Goal: Information Seeking & Learning: Learn about a topic

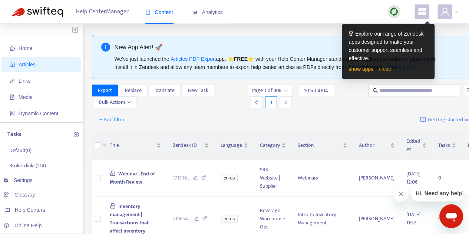
click at [383, 69] on link "close" at bounding box center [385, 69] width 12 height 6
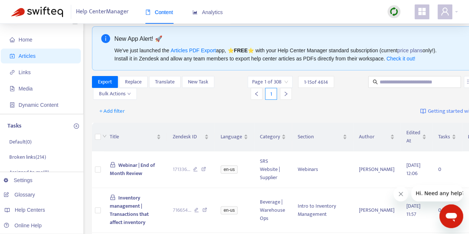
scroll to position [4, 0]
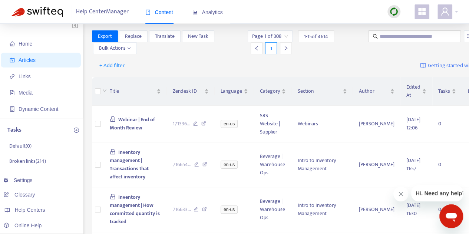
click at [400, 194] on icon "Close message from company" at bounding box center [401, 194] width 6 height 6
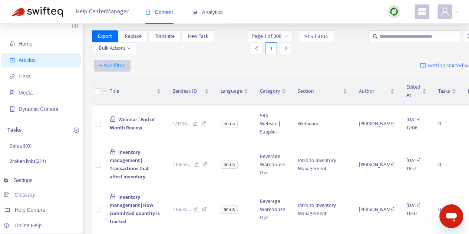
click at [105, 64] on span "+ Add filter" at bounding box center [112, 65] width 26 height 9
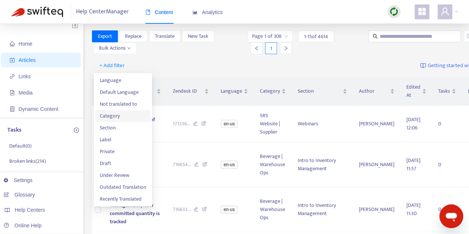
click at [108, 121] on li "Category" at bounding box center [122, 116] width 55 height 12
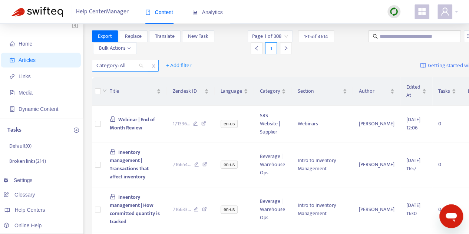
click at [141, 66] on div "Category: All" at bounding box center [119, 65] width 55 height 11
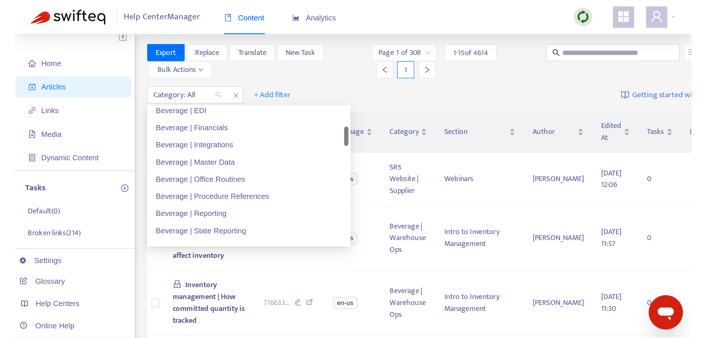
scroll to position [99, 0]
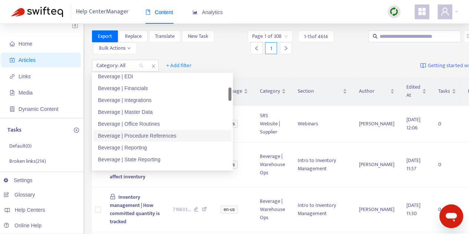
click at [141, 132] on div "Beverage | Procedure References" at bounding box center [162, 136] width 129 height 8
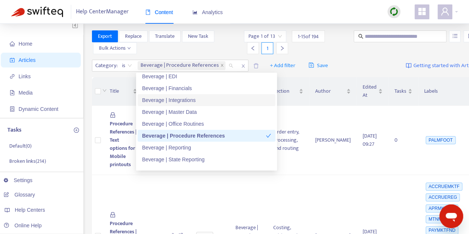
click at [347, 63] on div "Category : is Beverage | Procedure References + Add filter Save Getting started…" at bounding box center [285, 65] width 387 height 17
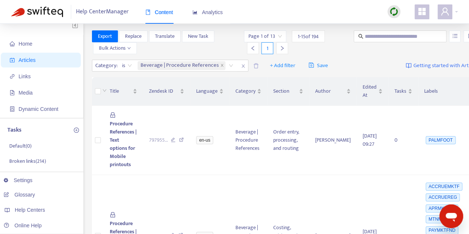
click at [347, 63] on div "Category : is Beverage | Procedure References + Add filter Save Getting started…" at bounding box center [285, 65] width 387 height 17
click at [181, 138] on icon at bounding box center [181, 141] width 5 height 7
click at [365, 37] on input "text" at bounding box center [400, 36] width 71 height 8
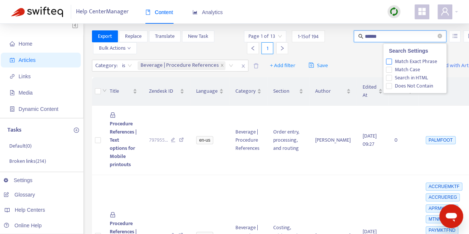
click at [424, 61] on span "Match Exact Phrase" at bounding box center [416, 61] width 48 height 8
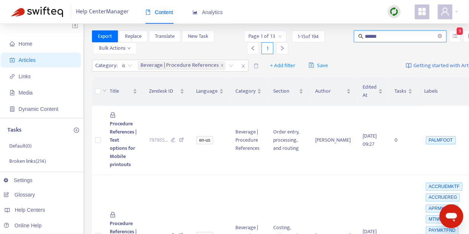
click at [365, 36] on input "******" at bounding box center [400, 36] width 71 height 8
click at [372, 38] on input "******" at bounding box center [400, 36] width 71 height 8
type input "******"
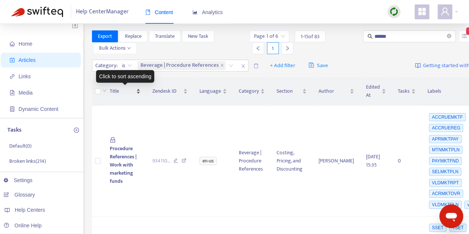
click at [111, 91] on span "Title" at bounding box center [122, 91] width 25 height 8
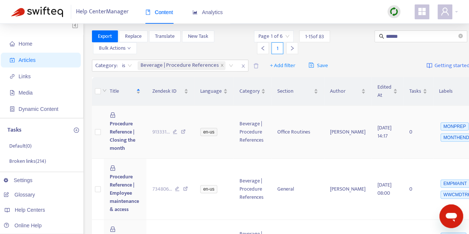
click at [185, 132] on icon at bounding box center [183, 132] width 5 height 7
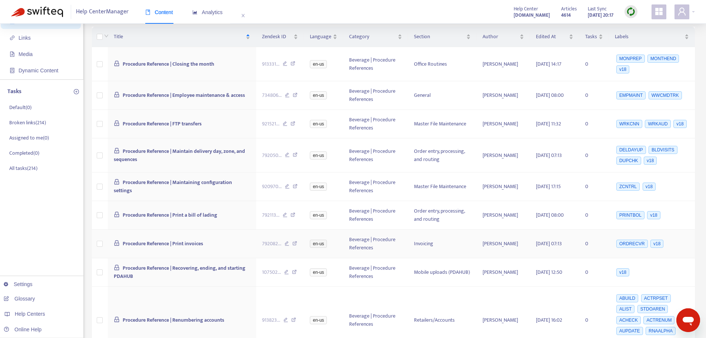
scroll to position [0, 0]
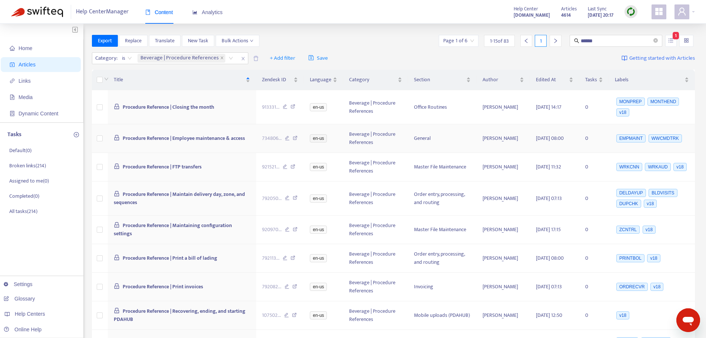
click at [297, 139] on icon at bounding box center [295, 139] width 5 height 7
click at [296, 165] on icon at bounding box center [293, 167] width 5 height 7
click at [295, 106] on icon at bounding box center [293, 107] width 5 height 7
click at [298, 198] on icon at bounding box center [295, 198] width 5 height 7
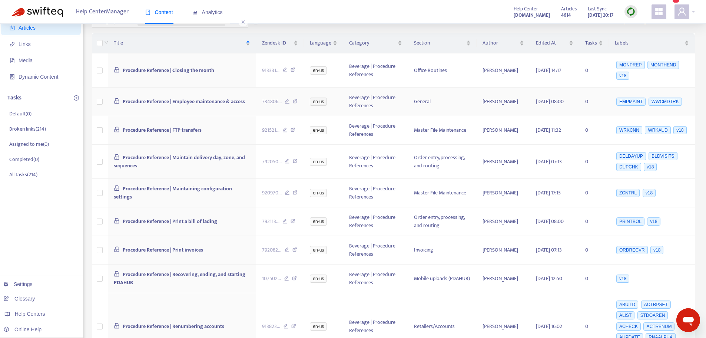
scroll to position [37, 0]
click at [298, 192] on icon at bounding box center [295, 193] width 5 height 7
click at [297, 192] on icon at bounding box center [295, 193] width 5 height 7
click at [295, 220] on icon at bounding box center [293, 221] width 5 height 7
click at [297, 234] on icon at bounding box center [295, 250] width 5 height 7
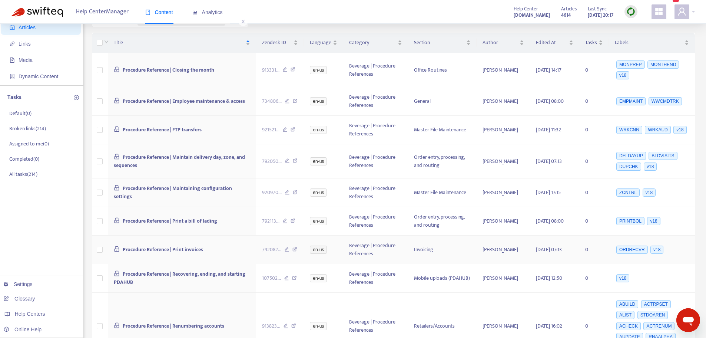
click at [297, 234] on icon at bounding box center [295, 250] width 5 height 7
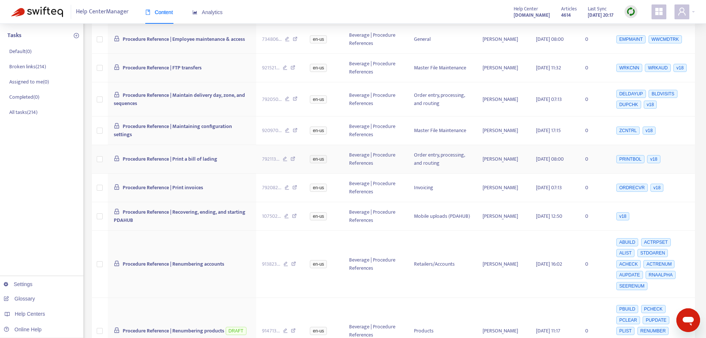
scroll to position [111, 0]
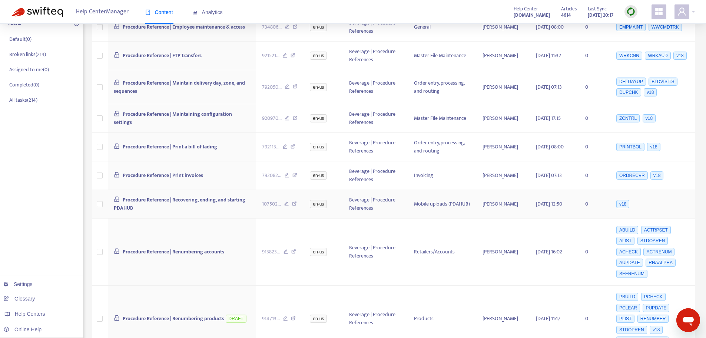
click at [297, 202] on icon at bounding box center [294, 204] width 5 height 7
click at [294, 234] on icon at bounding box center [293, 252] width 5 height 7
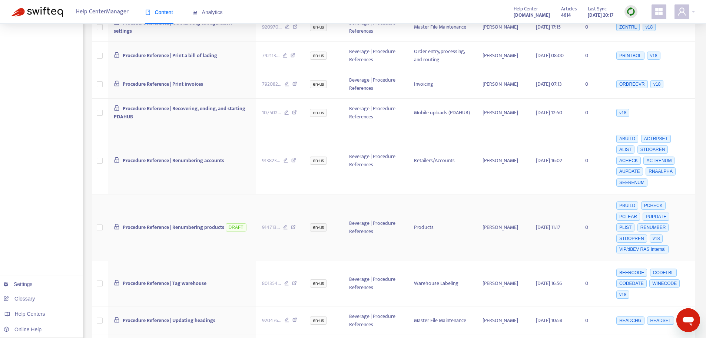
scroll to position [222, 0]
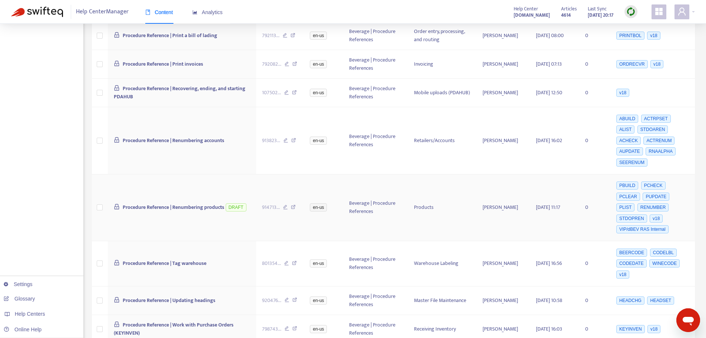
click at [295, 205] on icon at bounding box center [293, 208] width 5 height 7
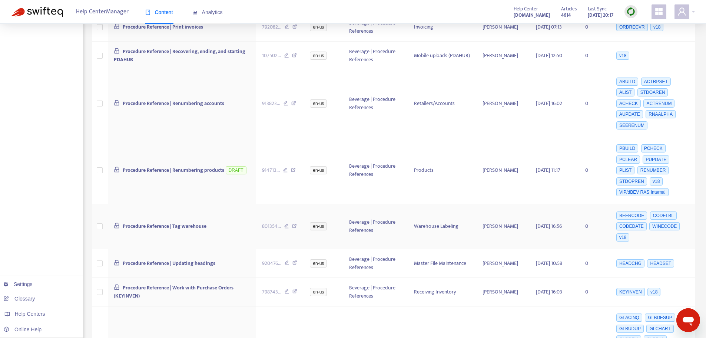
click at [297, 224] on icon at bounding box center [294, 227] width 5 height 7
click at [297, 234] on icon at bounding box center [295, 263] width 5 height 7
click at [297, 224] on icon at bounding box center [294, 227] width 5 height 7
click at [297, 234] on icon at bounding box center [295, 263] width 5 height 7
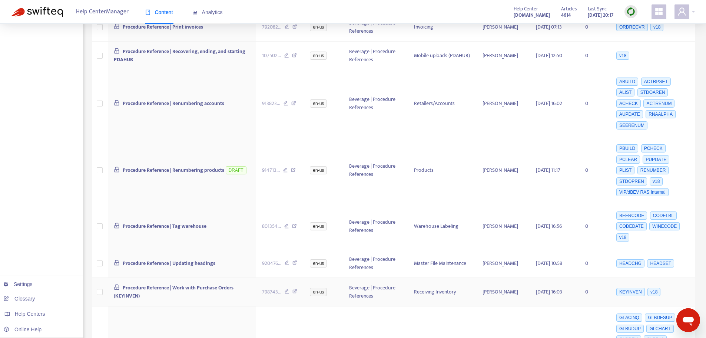
click at [296, 234] on icon at bounding box center [295, 292] width 5 height 7
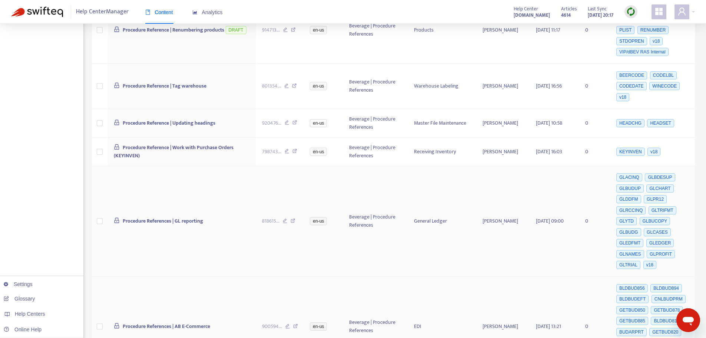
scroll to position [408, 0]
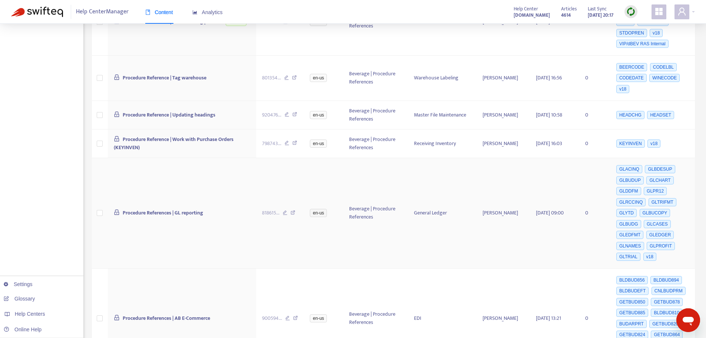
click at [296, 210] on icon at bounding box center [293, 213] width 5 height 7
click at [295, 210] on icon at bounding box center [293, 213] width 5 height 7
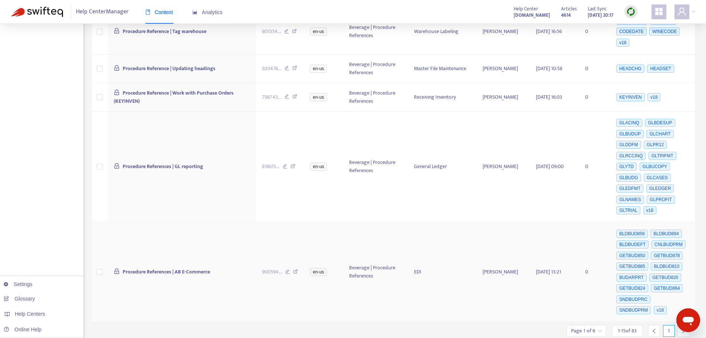
scroll to position [458, 0]
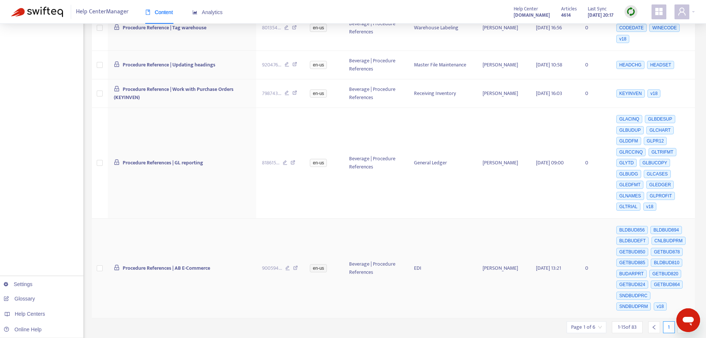
click at [298, 234] on icon at bounding box center [295, 268] width 5 height 7
click at [474, 234] on div at bounding box center [684, 327] width 12 height 12
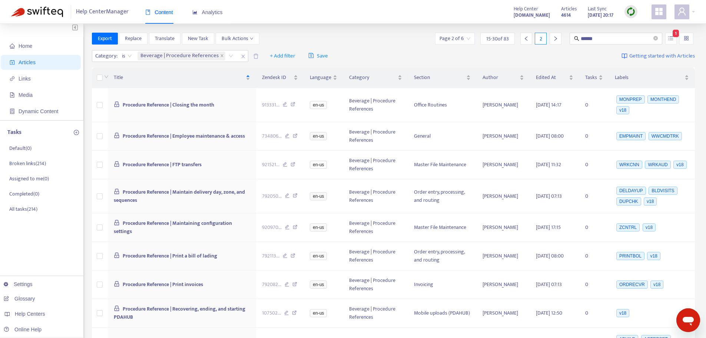
scroll to position [0, 0]
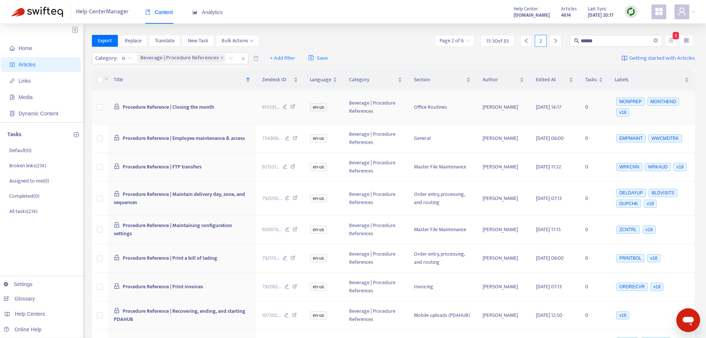
click at [296, 107] on icon at bounding box center [293, 107] width 5 height 7
click at [297, 138] on icon at bounding box center [295, 139] width 5 height 7
click at [119, 78] on span "Title" at bounding box center [179, 80] width 131 height 8
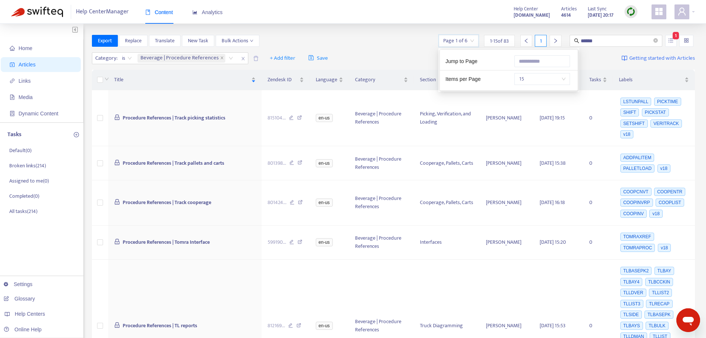
click at [470, 38] on input "search" at bounding box center [458, 40] width 31 height 11
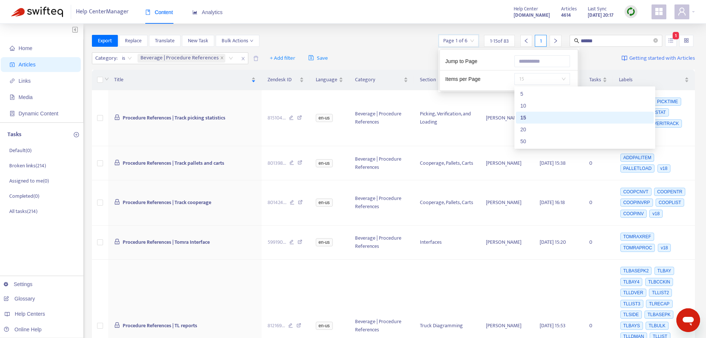
click at [474, 78] on span "15" at bounding box center [542, 78] width 47 height 11
click at [419, 54] on div "Category : is Beverage | Procedure References + Add filter Save Getting started…" at bounding box center [394, 58] width 604 height 17
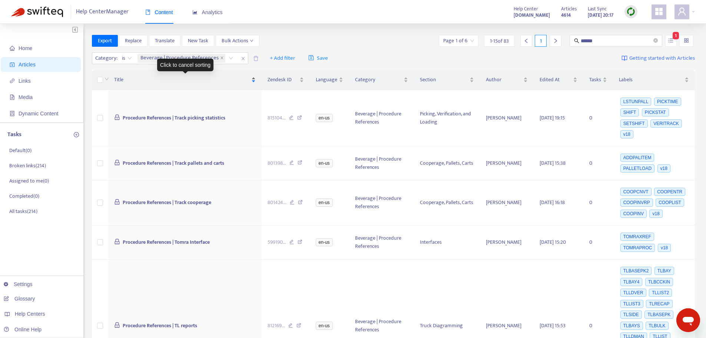
click at [117, 77] on span "Title" at bounding box center [182, 80] width 136 height 8
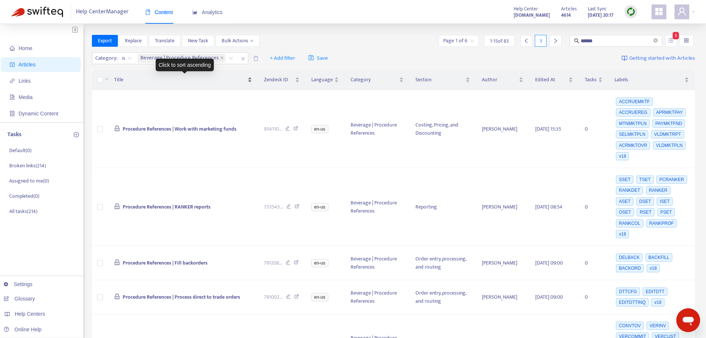
click at [123, 78] on span "Title" at bounding box center [180, 80] width 132 height 8
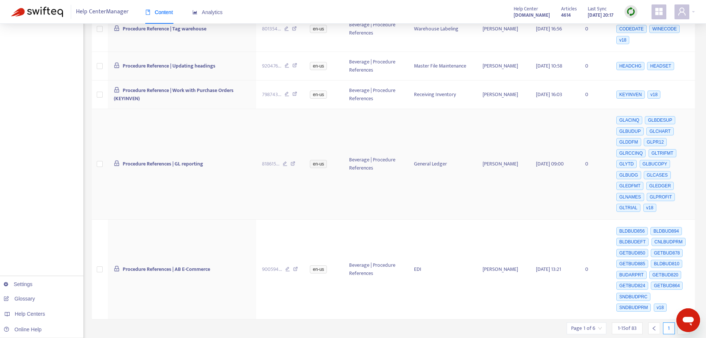
scroll to position [458, 0]
click at [474, 234] on icon "right" at bounding box center [683, 326] width 5 height 5
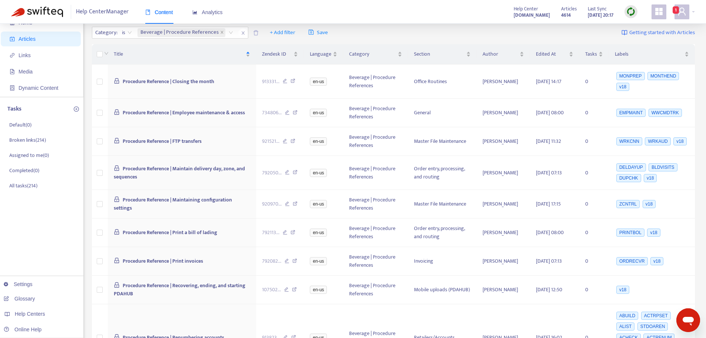
scroll to position [0, 0]
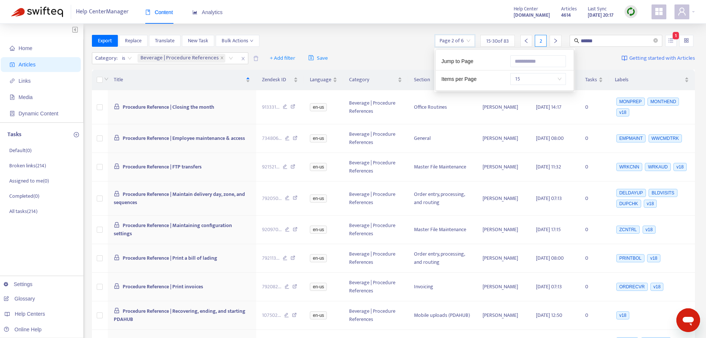
click at [442, 40] on input "search" at bounding box center [455, 40] width 31 height 11
click at [474, 62] on input "text" at bounding box center [539, 61] width 56 height 12
click at [474, 63] on input "*" at bounding box center [539, 61] width 56 height 12
type input "*"
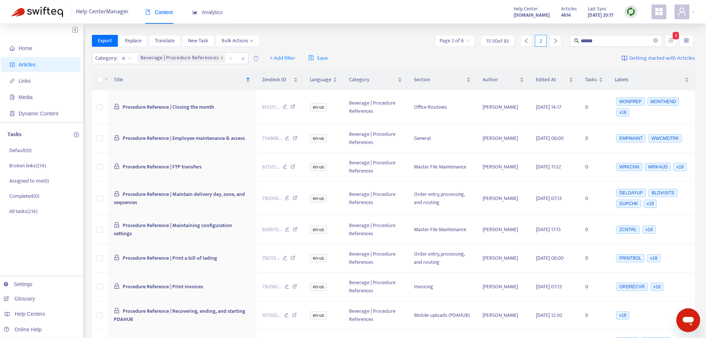
click at [474, 41] on div at bounding box center [527, 41] width 12 height 12
click at [474, 39] on icon "right" at bounding box center [555, 40] width 5 height 5
click at [474, 38] on icon "left" at bounding box center [526, 40] width 5 height 5
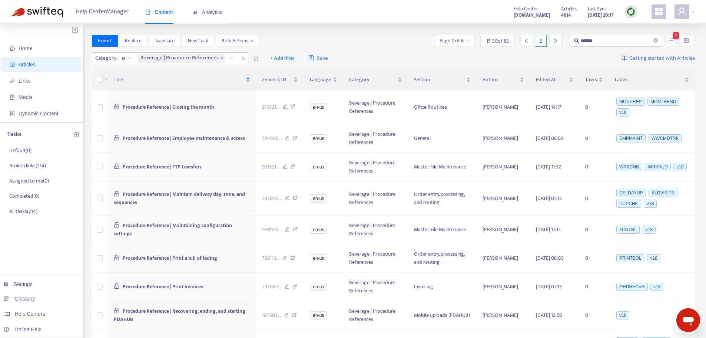
click at [474, 43] on icon "right" at bounding box center [555, 40] width 5 height 5
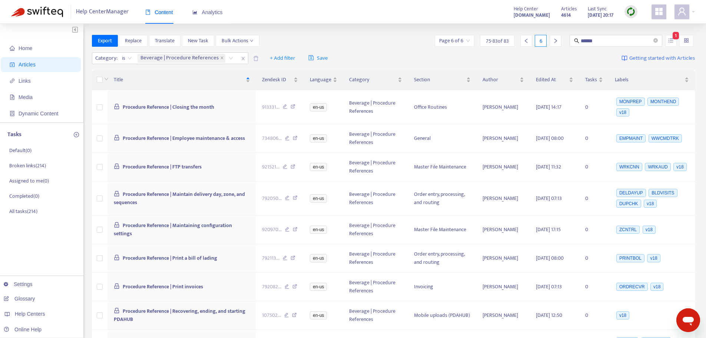
click at [474, 41] on icon "left" at bounding box center [526, 40] width 5 height 5
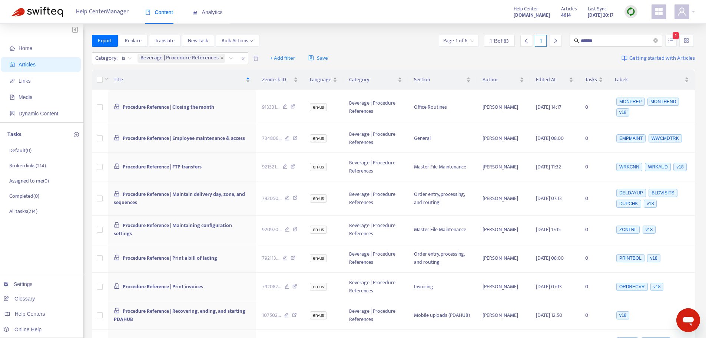
click at [423, 56] on div "Category : is Beverage | Procedure References + Add filter Save Getting started…" at bounding box center [394, 58] width 604 height 17
click at [106, 79] on icon "down" at bounding box center [106, 79] width 4 height 4
click at [107, 79] on icon "down" at bounding box center [106, 79] width 4 height 4
click at [120, 80] on span "Title" at bounding box center [179, 80] width 131 height 8
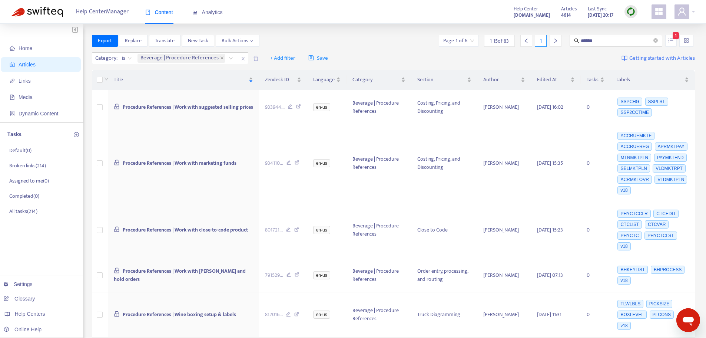
click at [121, 79] on span "Title" at bounding box center [180, 80] width 133 height 8
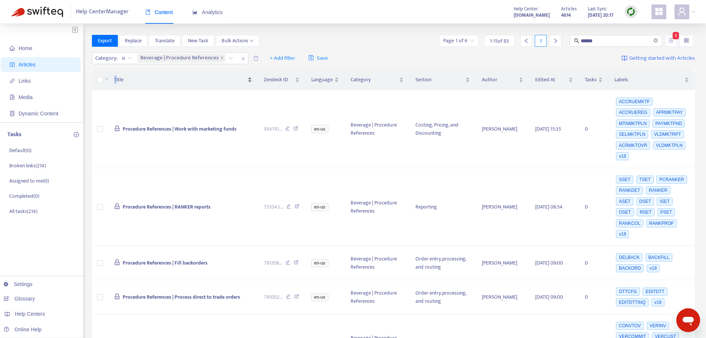
click at [116, 79] on span "Title" at bounding box center [180, 80] width 132 height 8
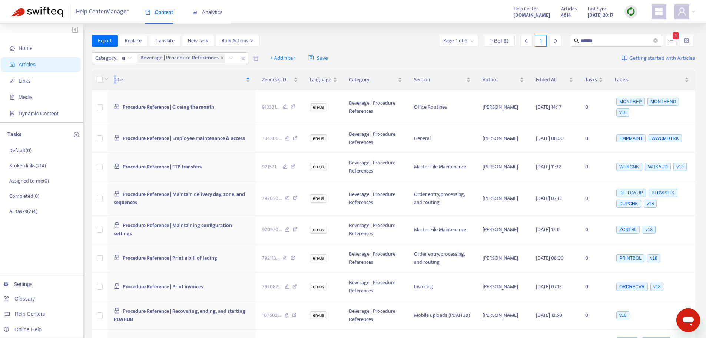
click at [117, 80] on span "Title" at bounding box center [179, 80] width 131 height 8
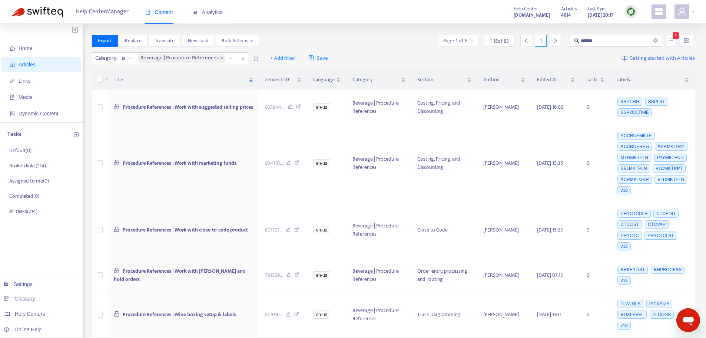
click at [117, 80] on span "Title" at bounding box center [180, 80] width 133 height 8
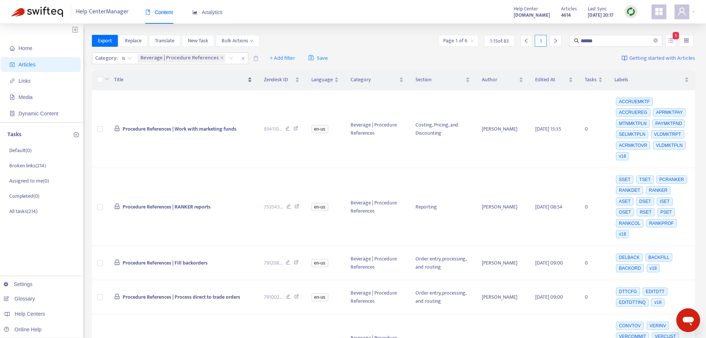
click at [118, 80] on span "Title" at bounding box center [180, 80] width 132 height 8
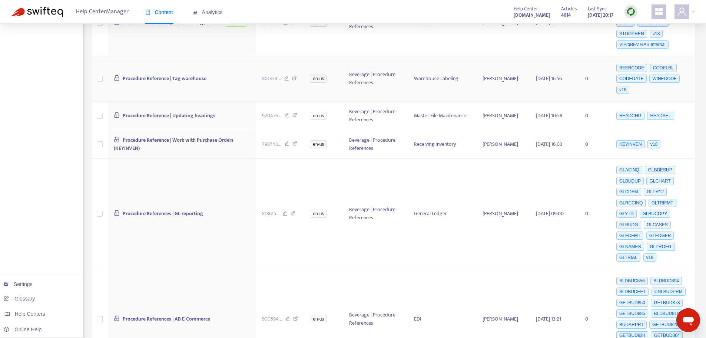
scroll to position [458, 0]
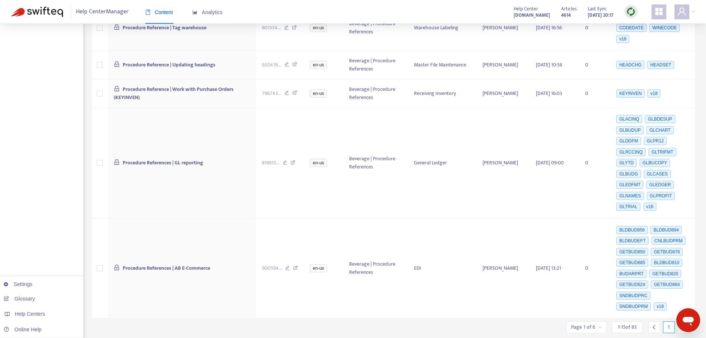
click at [474, 234] on icon "right" at bounding box center [683, 326] width 5 height 5
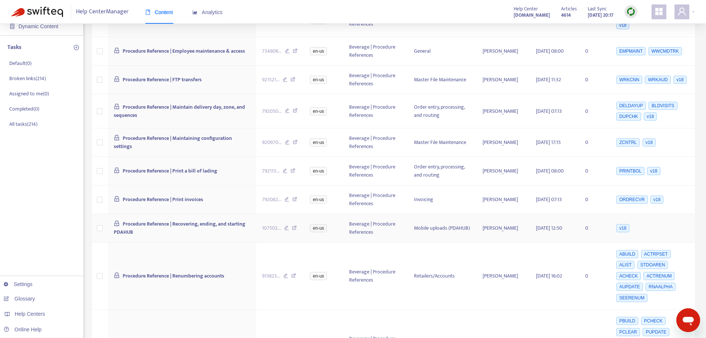
scroll to position [0, 0]
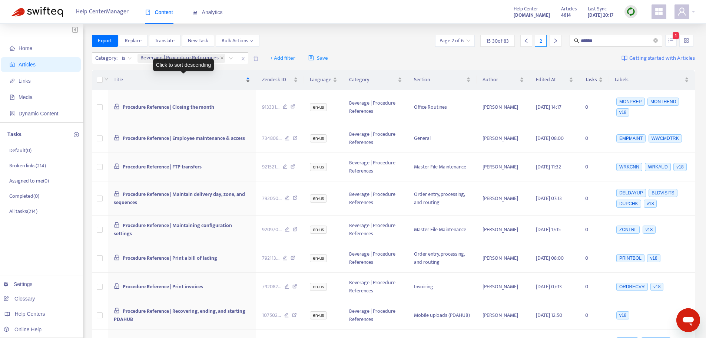
click at [118, 79] on span "Title" at bounding box center [179, 80] width 131 height 8
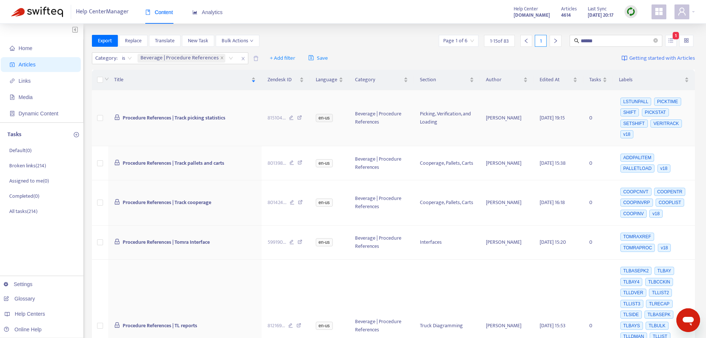
click at [300, 116] on icon at bounding box center [299, 118] width 5 height 7
click at [301, 162] on icon at bounding box center [300, 163] width 5 height 7
click at [300, 161] on icon at bounding box center [300, 163] width 5 height 7
click at [300, 203] on icon at bounding box center [300, 203] width 5 height 7
click at [301, 234] on icon at bounding box center [300, 243] width 5 height 7
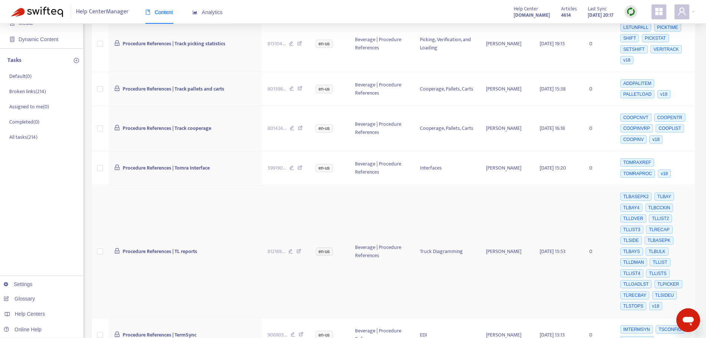
scroll to position [111, 0]
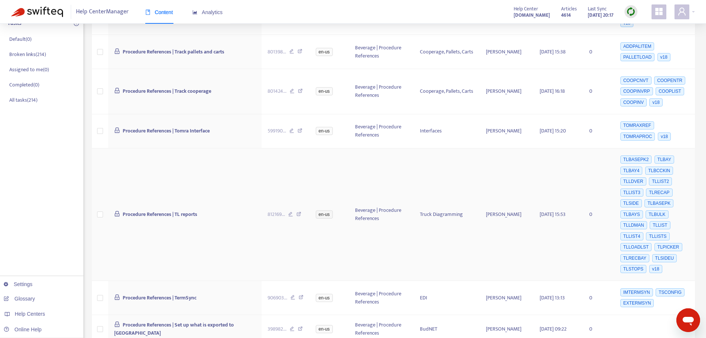
click at [299, 214] on icon at bounding box center [299, 215] width 5 height 7
click at [298, 213] on icon at bounding box center [299, 215] width 5 height 7
click at [298, 130] on icon at bounding box center [300, 131] width 5 height 7
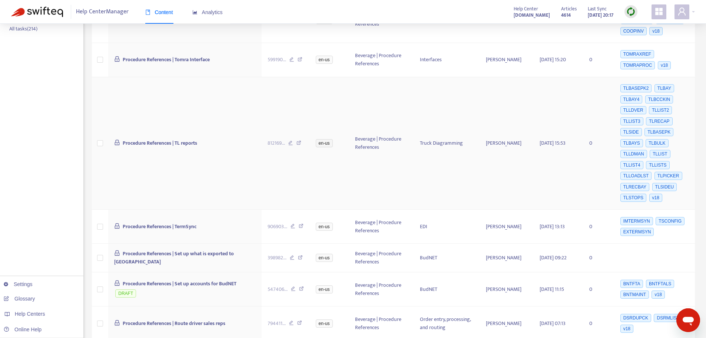
scroll to position [185, 0]
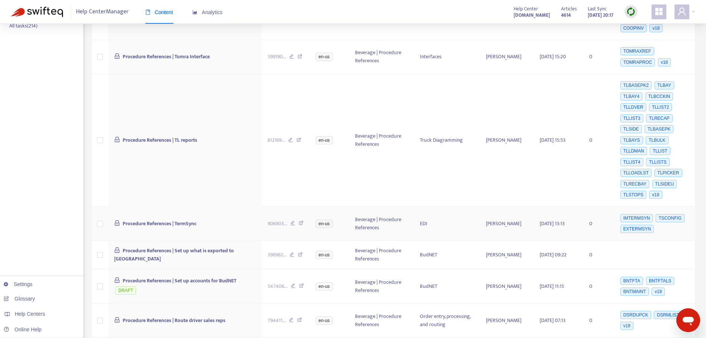
click at [302, 223] on icon at bounding box center [301, 224] width 5 height 7
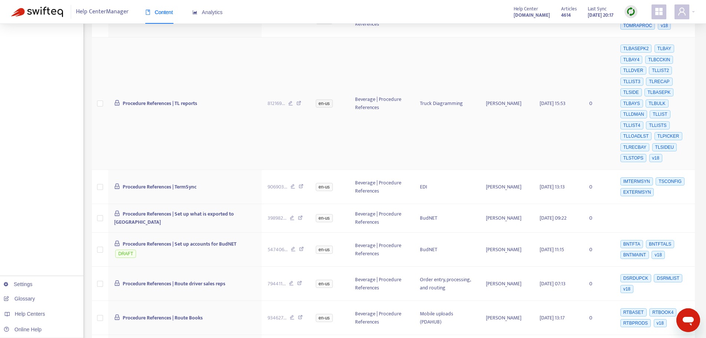
scroll to position [222, 0]
click at [300, 216] on icon at bounding box center [300, 218] width 5 height 7
